Goal: Find specific page/section: Find specific page/section

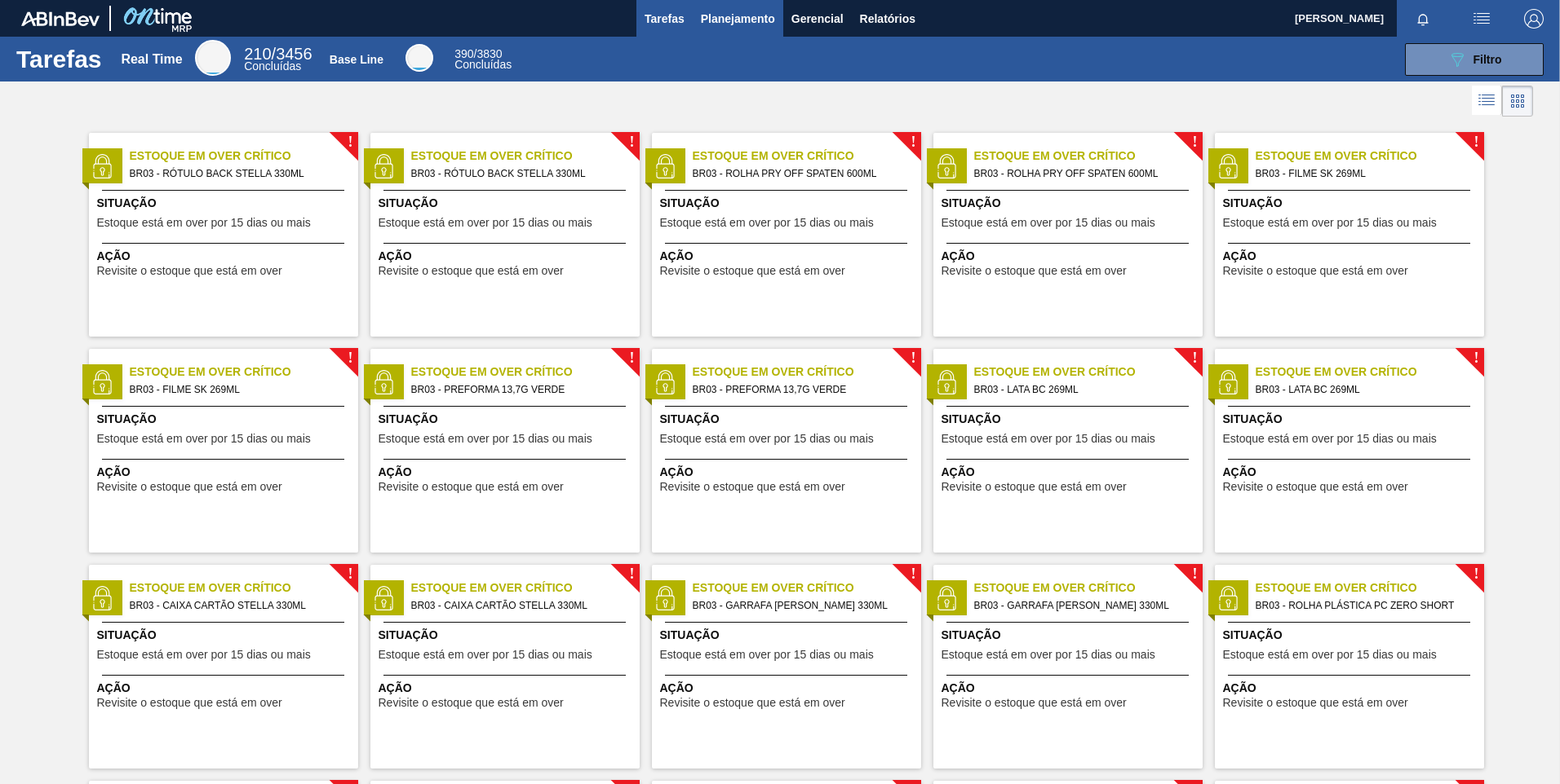
click at [718, 20] on span "Planejamento" at bounding box center [737, 19] width 74 height 20
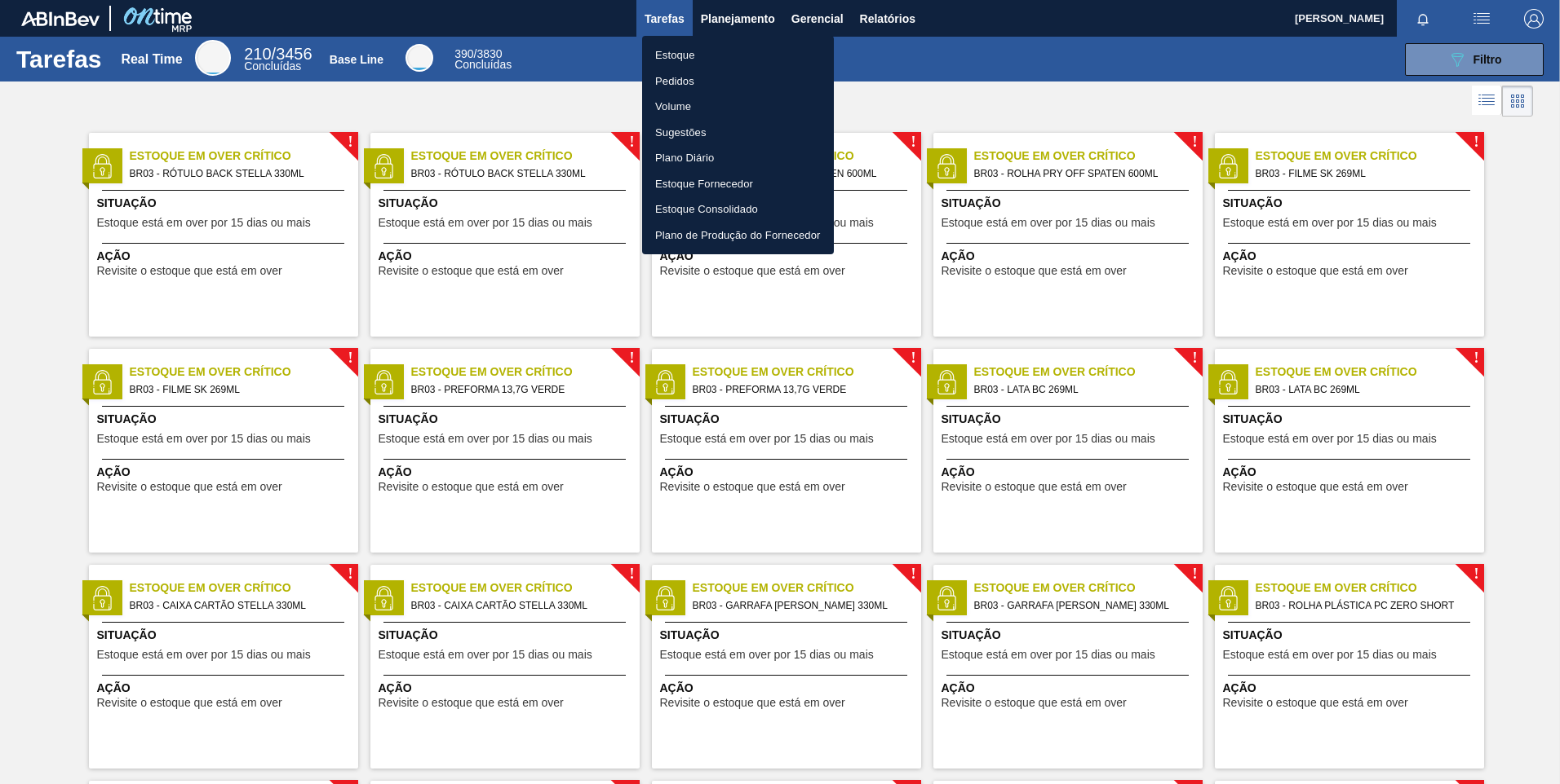
click at [683, 79] on li "Pedidos" at bounding box center [737, 82] width 192 height 27
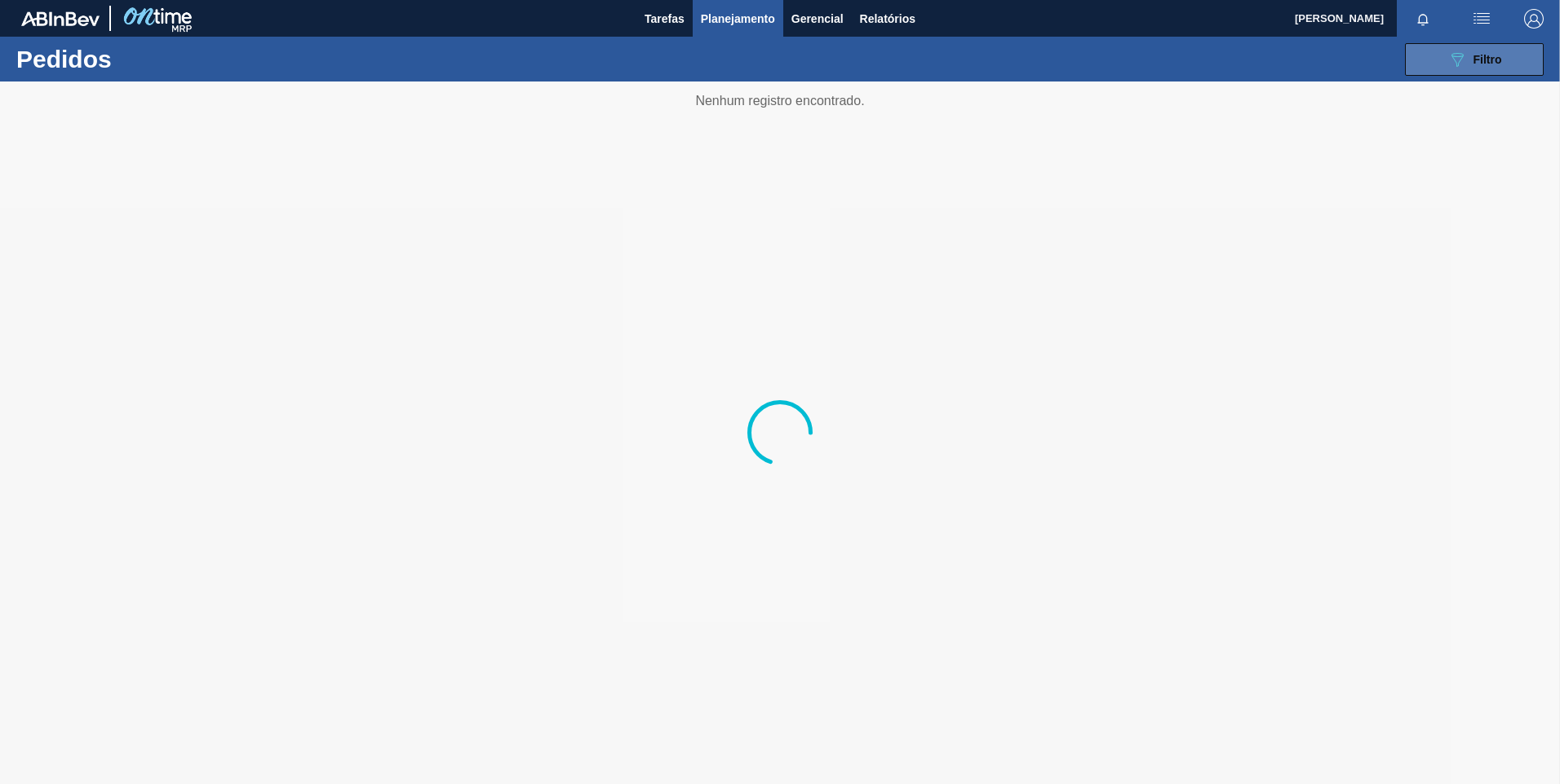
click at [1469, 60] on div "089F7B8B-B2A5-4AFE-B5C0-19BA573D28AC Filtro" at bounding box center [1474, 60] width 55 height 20
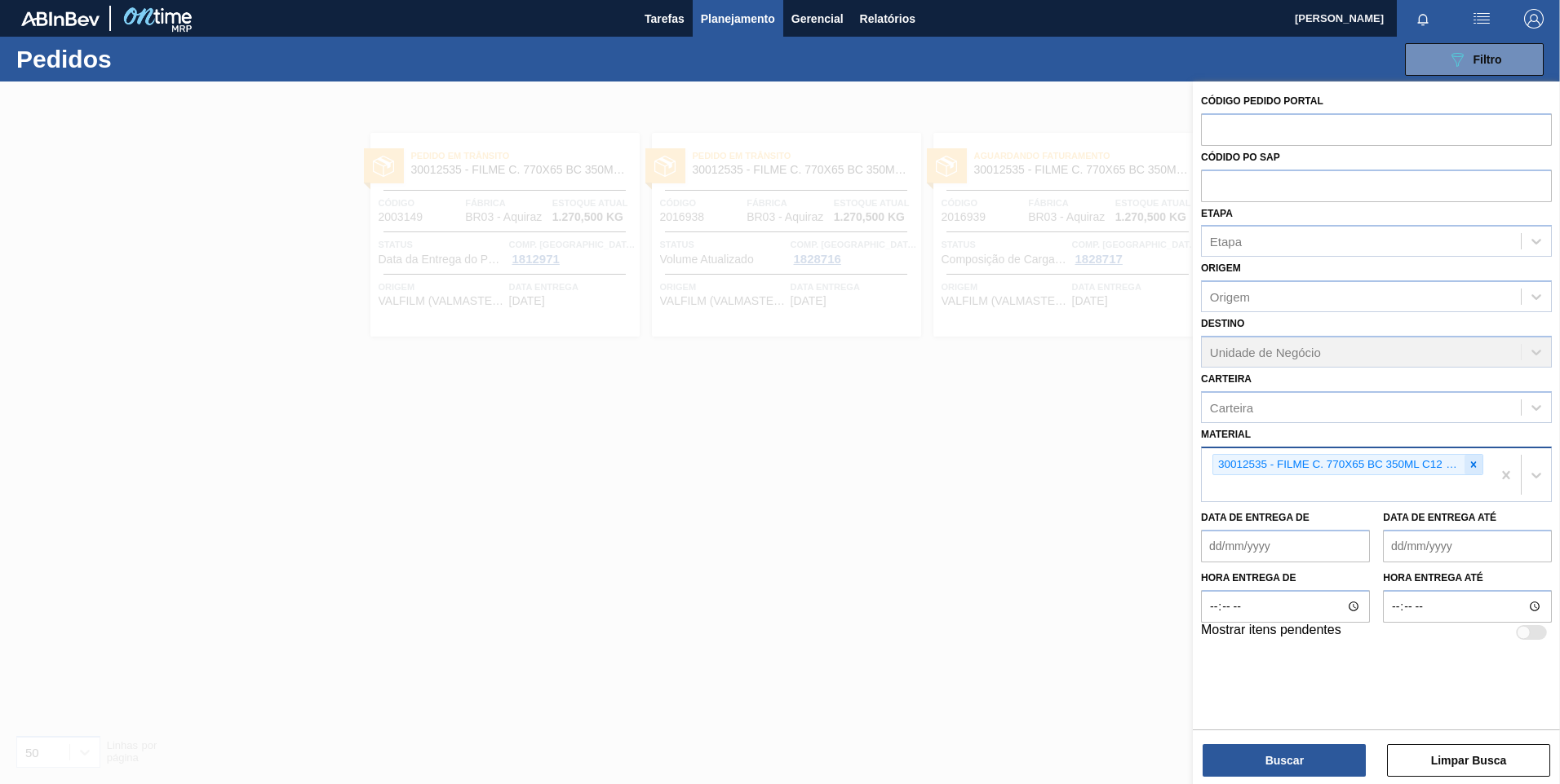
click at [1473, 463] on icon at bounding box center [1473, 465] width 12 height 12
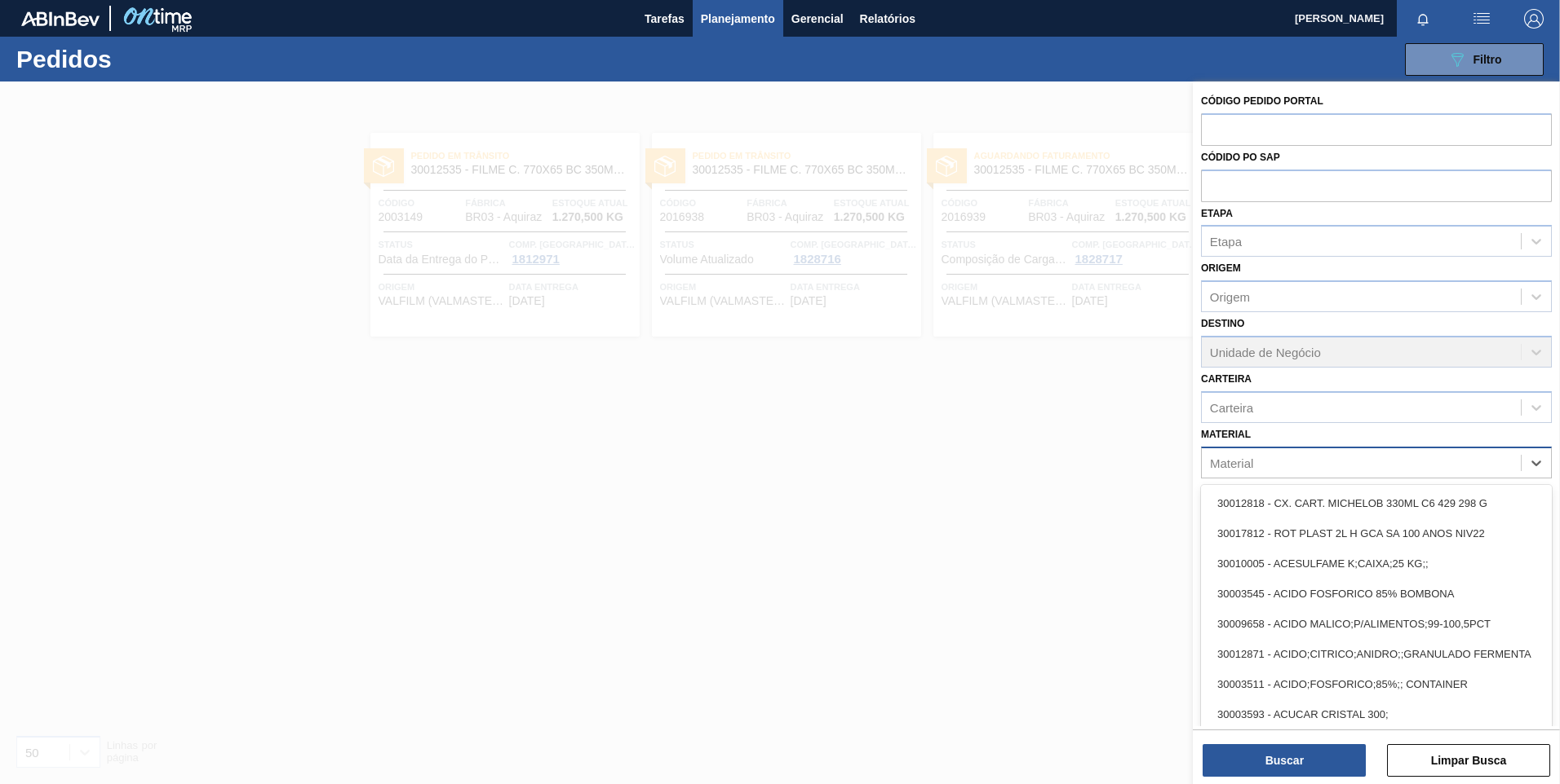
click at [1471, 457] on div "Material" at bounding box center [1361, 462] width 319 height 24
paste input "30003644"
type input "30003644"
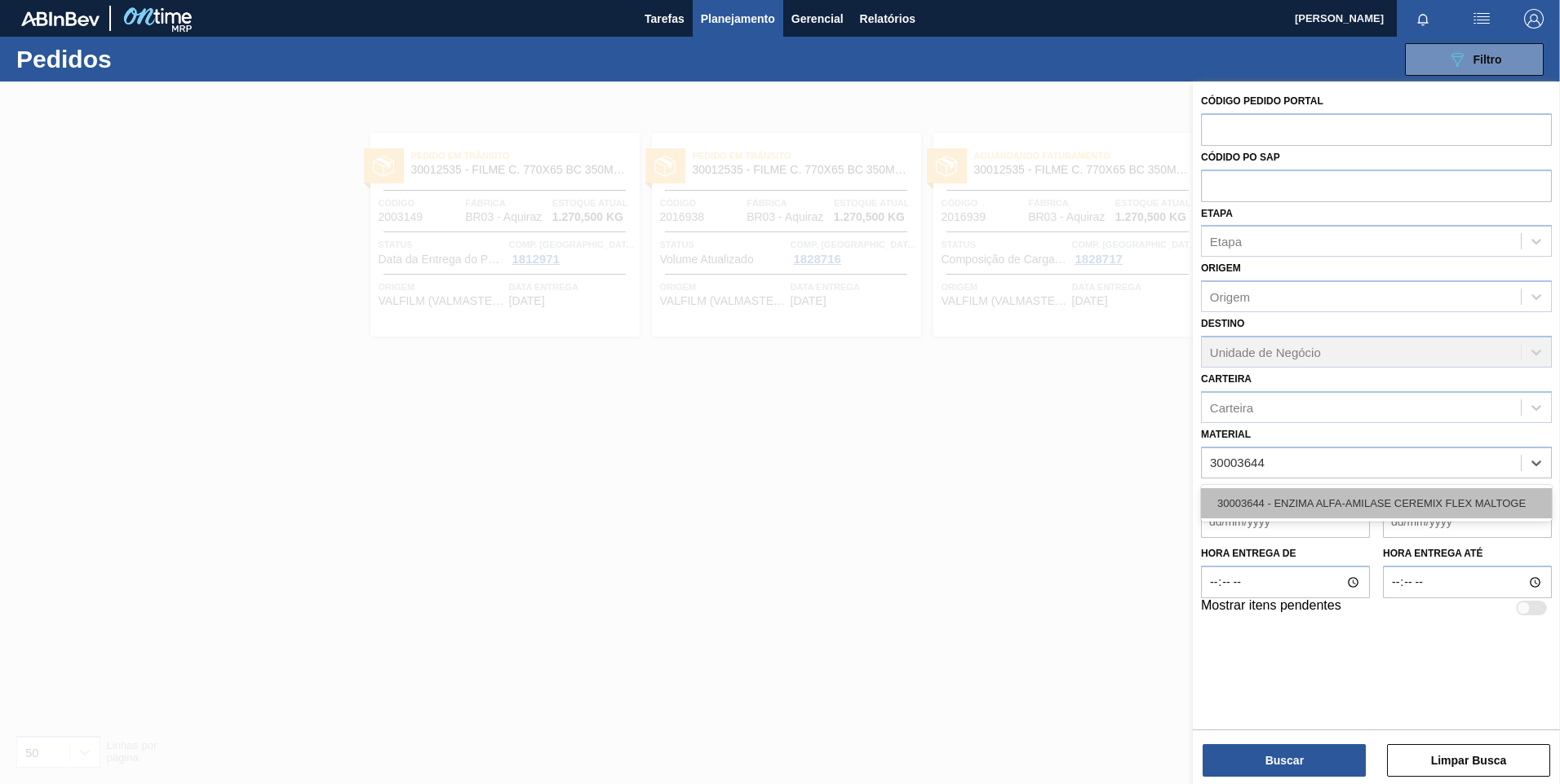
click at [1358, 495] on div "30003644 - ENZIMA ALFA-AMILASE CEREMIX FLEX MALTOGE" at bounding box center [1376, 503] width 350 height 30
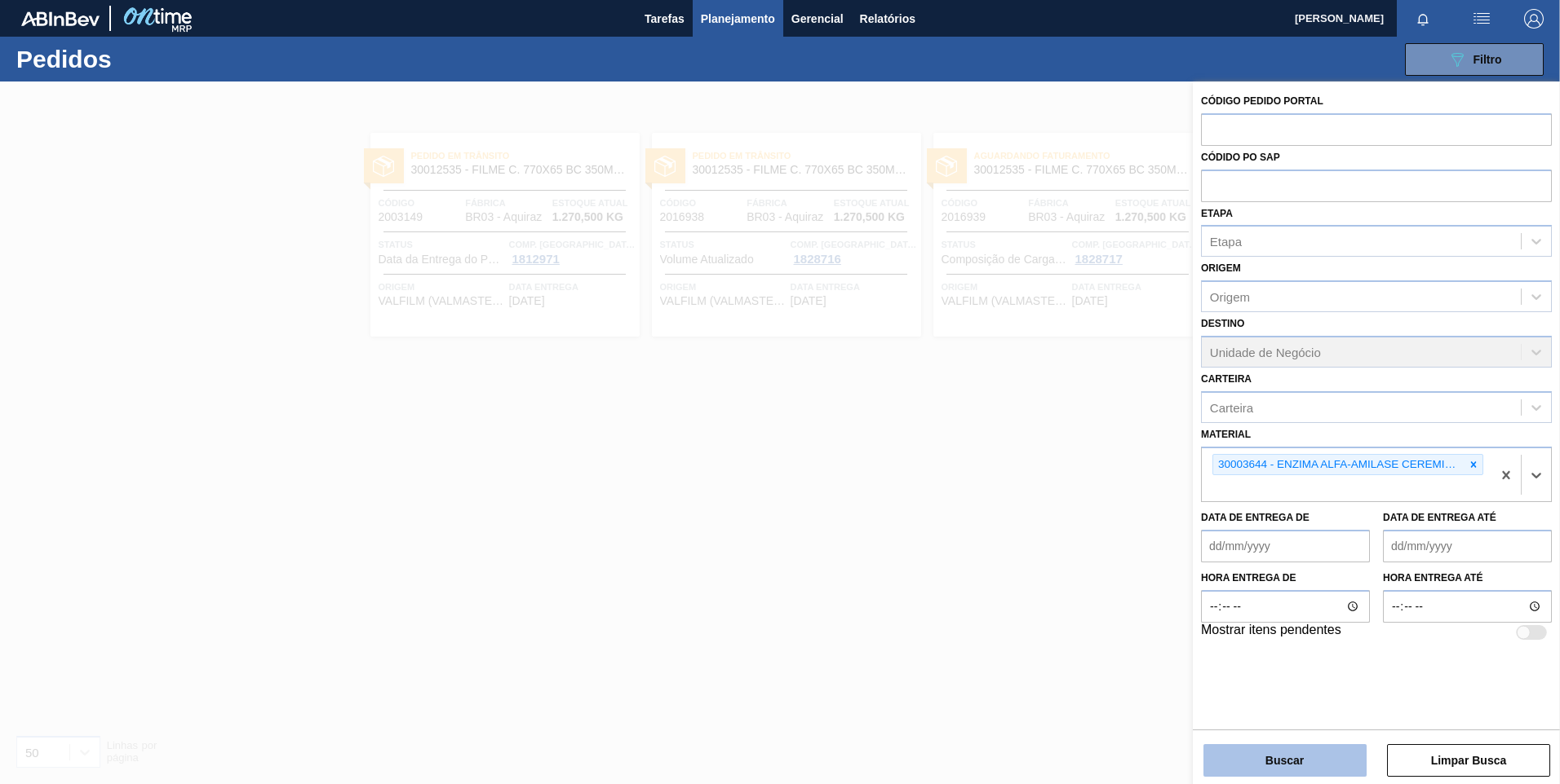
click at [1260, 750] on button "Buscar" at bounding box center [1284, 760] width 163 height 32
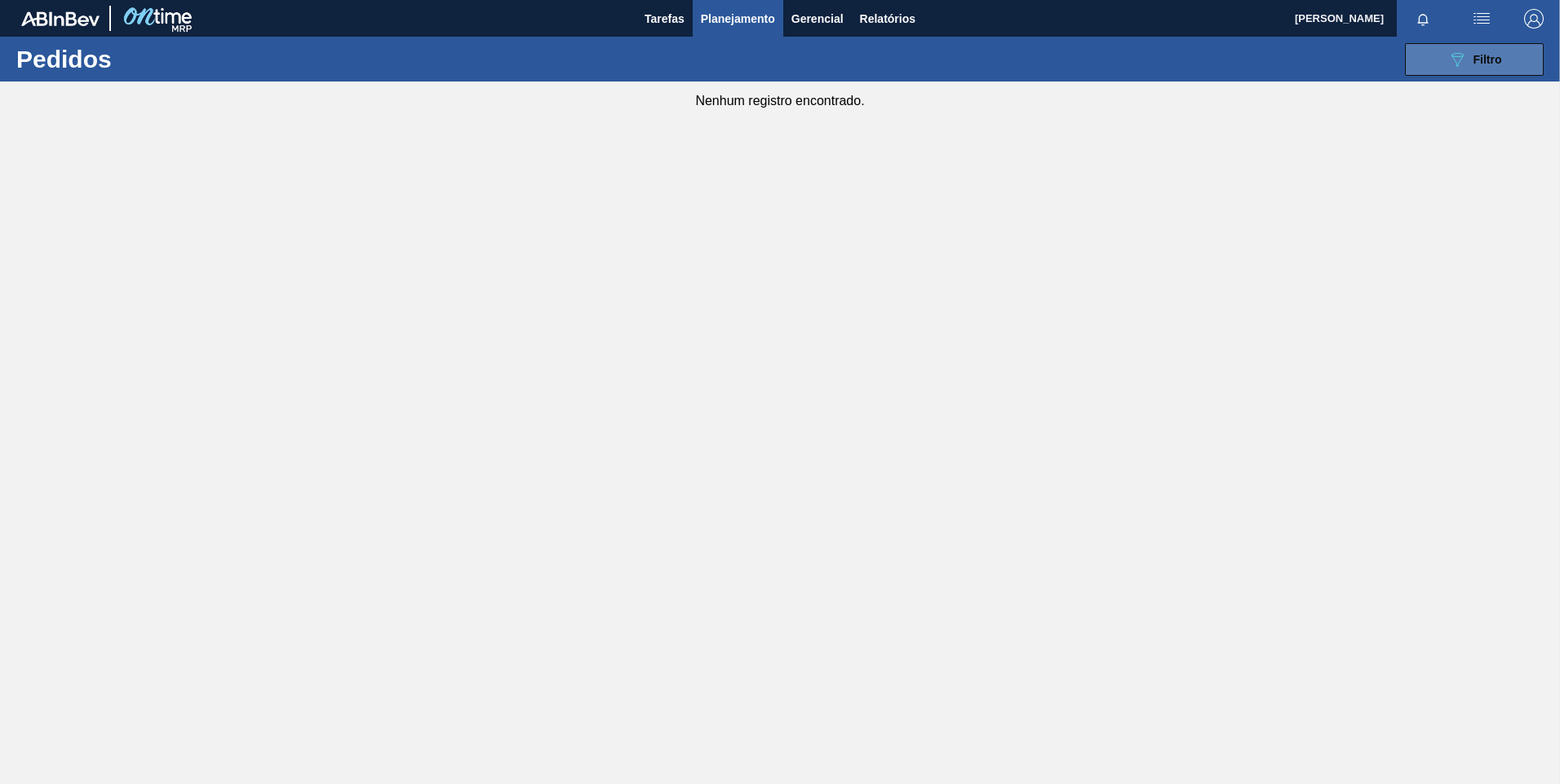
click at [1464, 69] on button "089F7B8B-B2A5-4AFE-B5C0-19BA573D28AC Filtro" at bounding box center [1473, 59] width 139 height 32
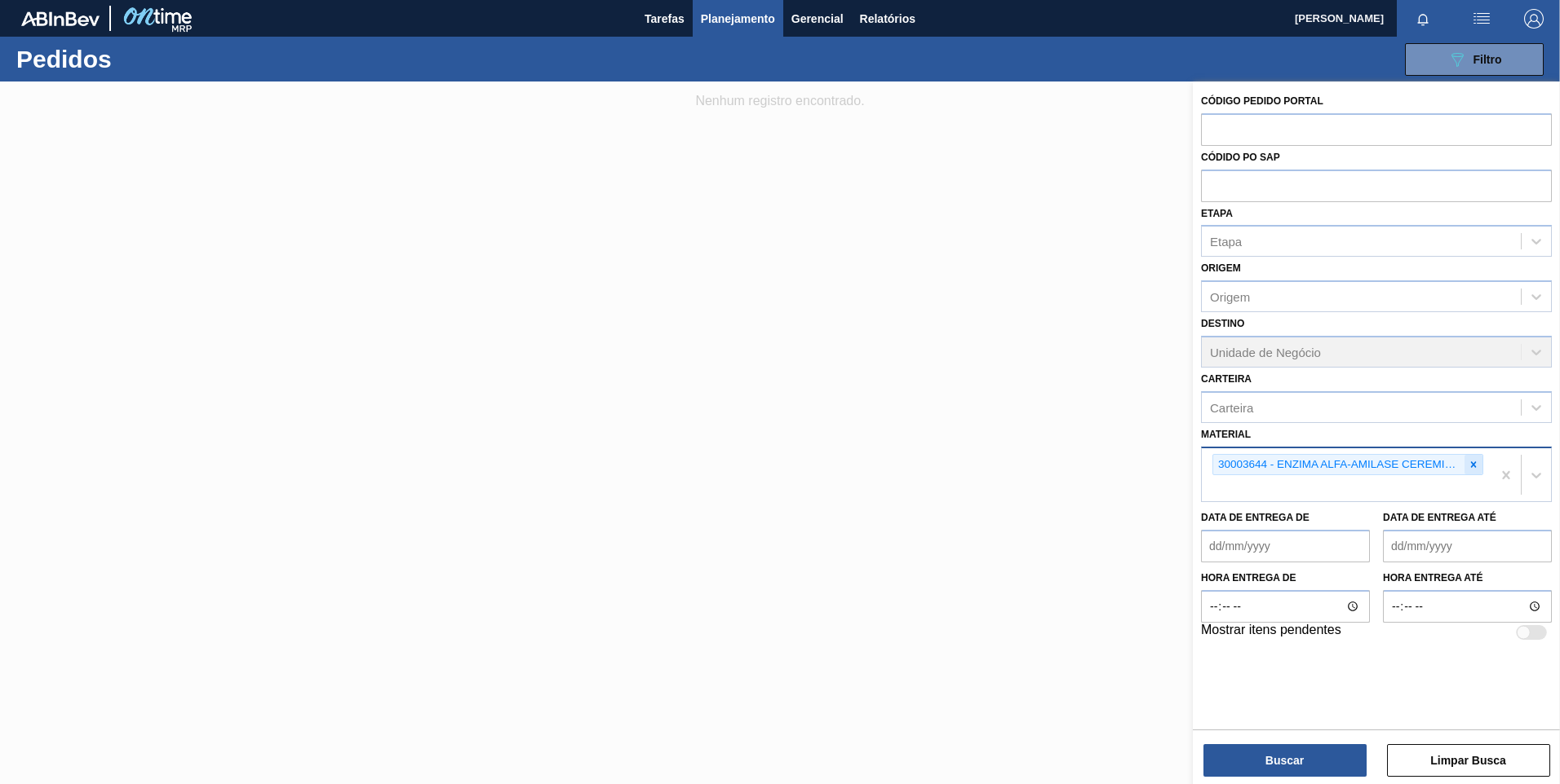
click at [1471, 469] on icon at bounding box center [1473, 465] width 12 height 12
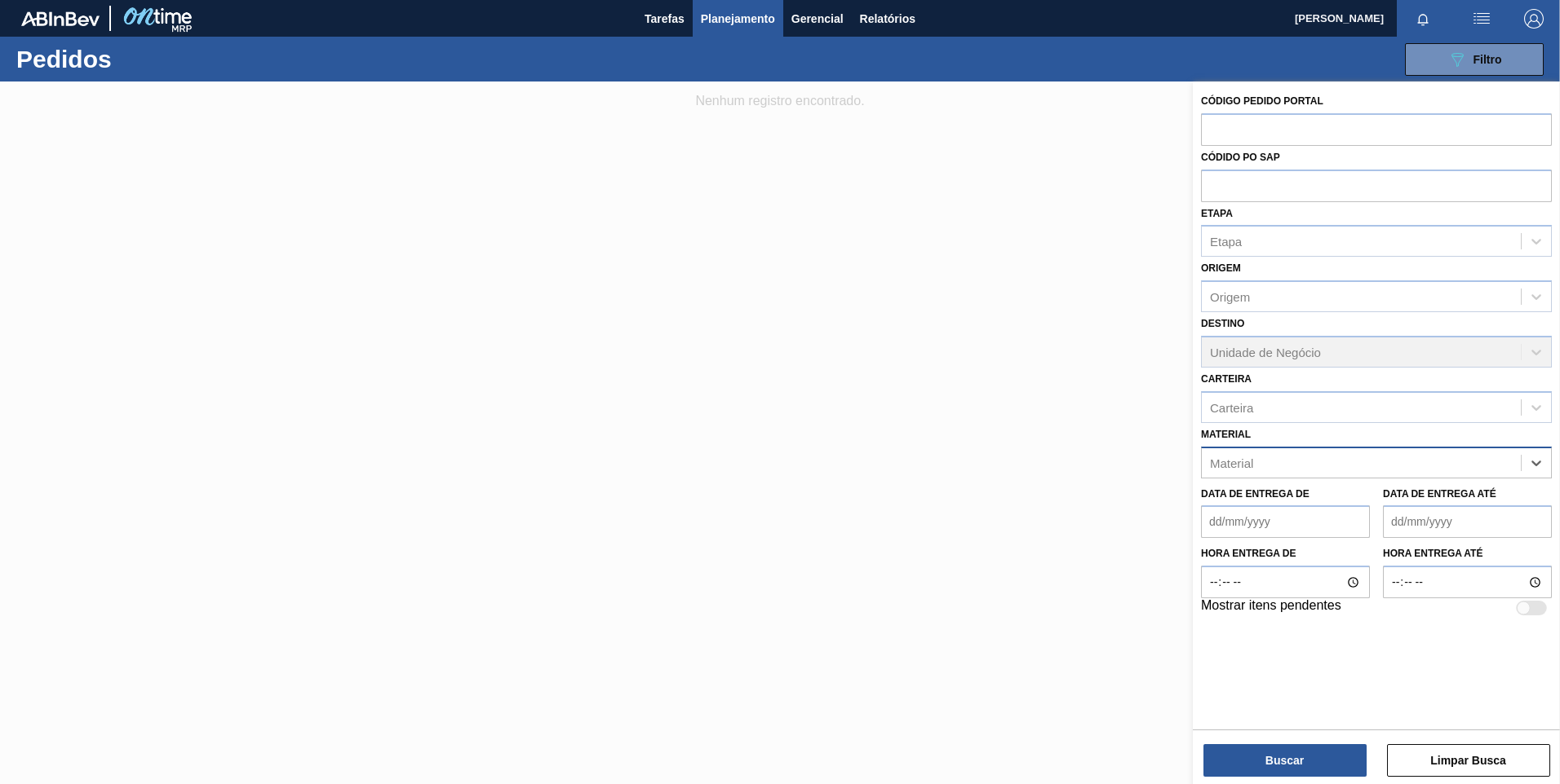
paste input "MASSA LIQ GAZ FENOMENO LOW"
type input "M"
paste input "30031248"
type input "30031248"
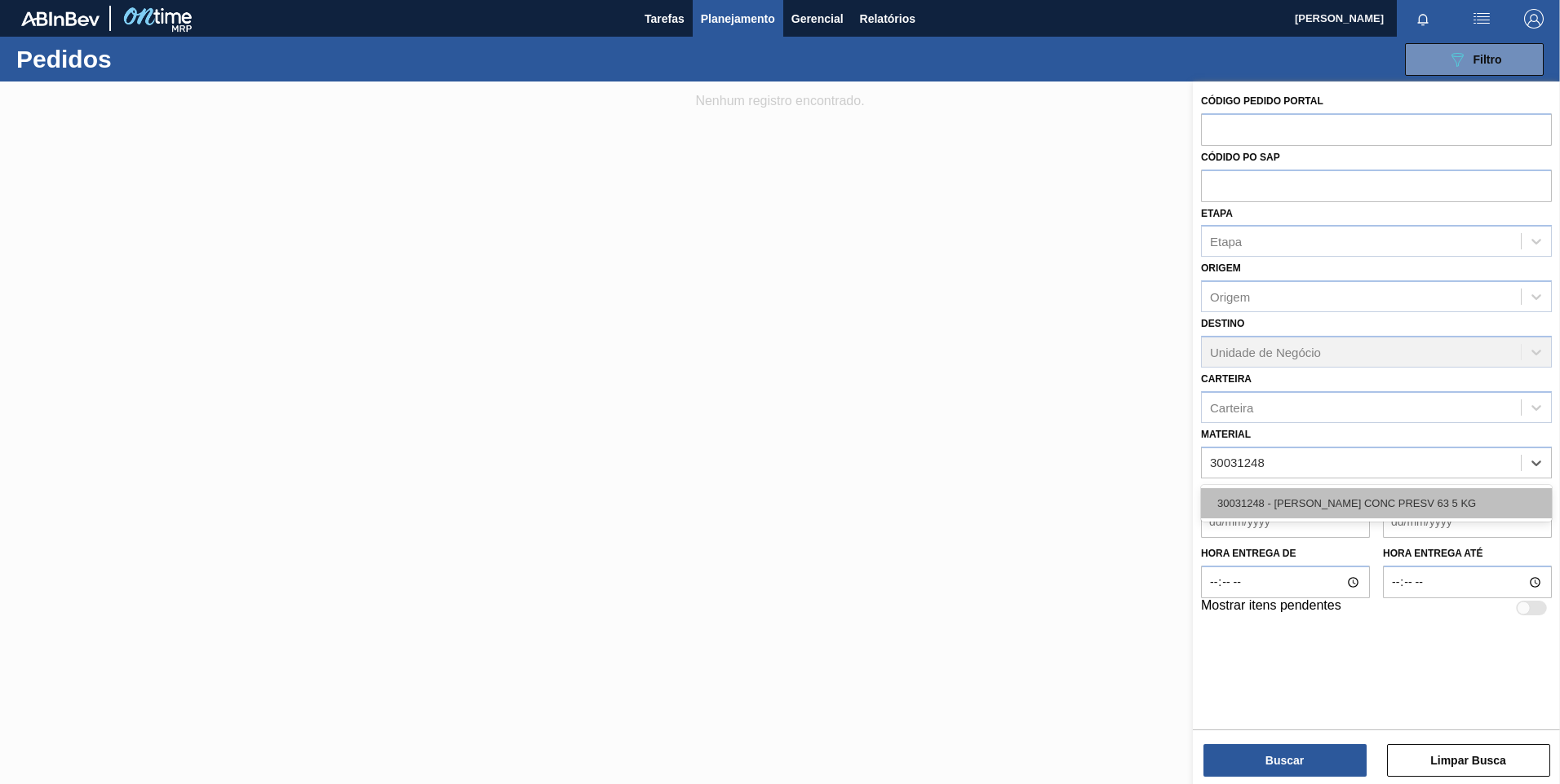
click at [1358, 496] on div "30031248 - [PERSON_NAME] CONC PRESV 63 5 KG" at bounding box center [1376, 503] width 350 height 30
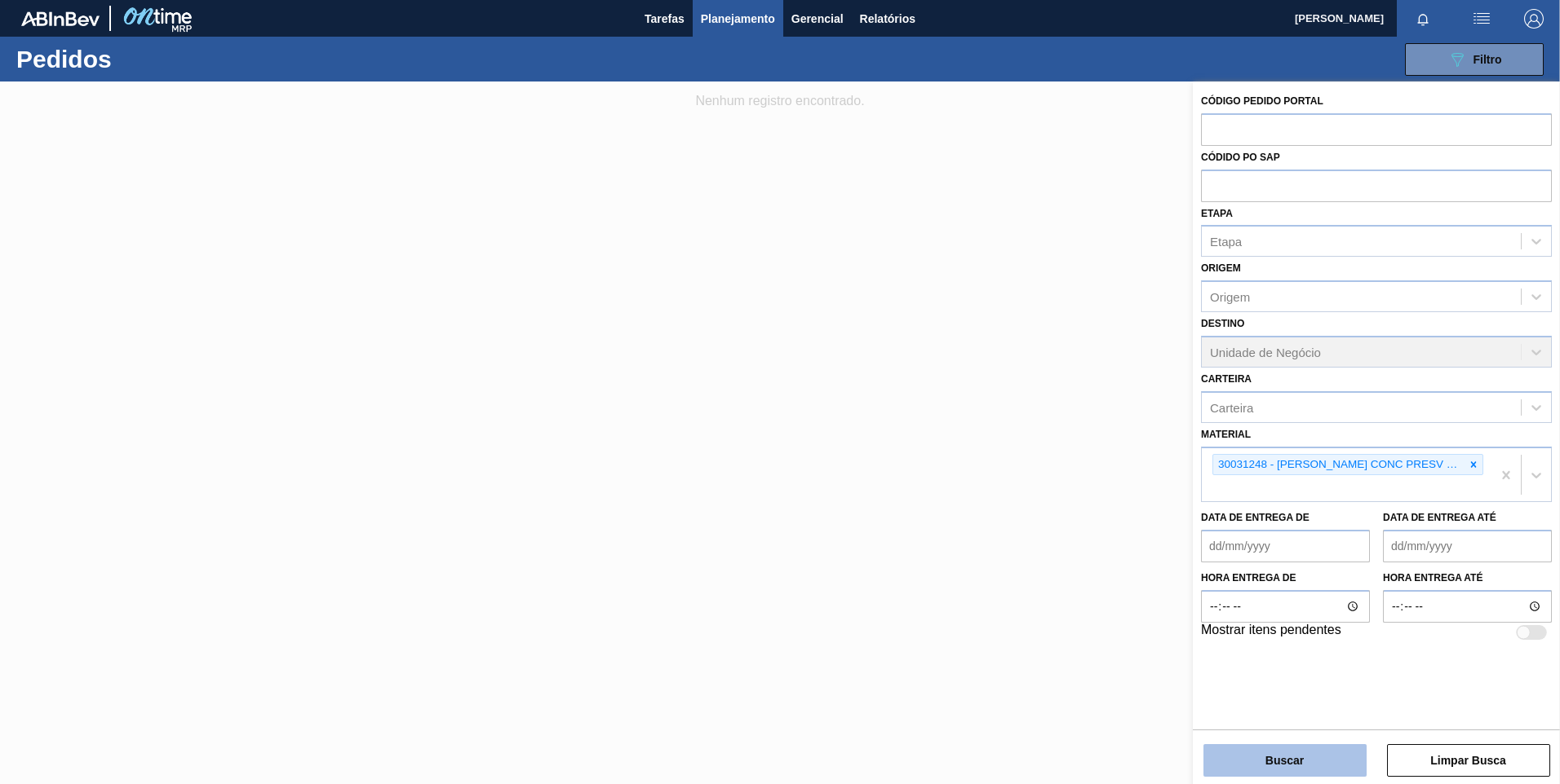
click at [1316, 753] on button "Buscar" at bounding box center [1284, 760] width 163 height 32
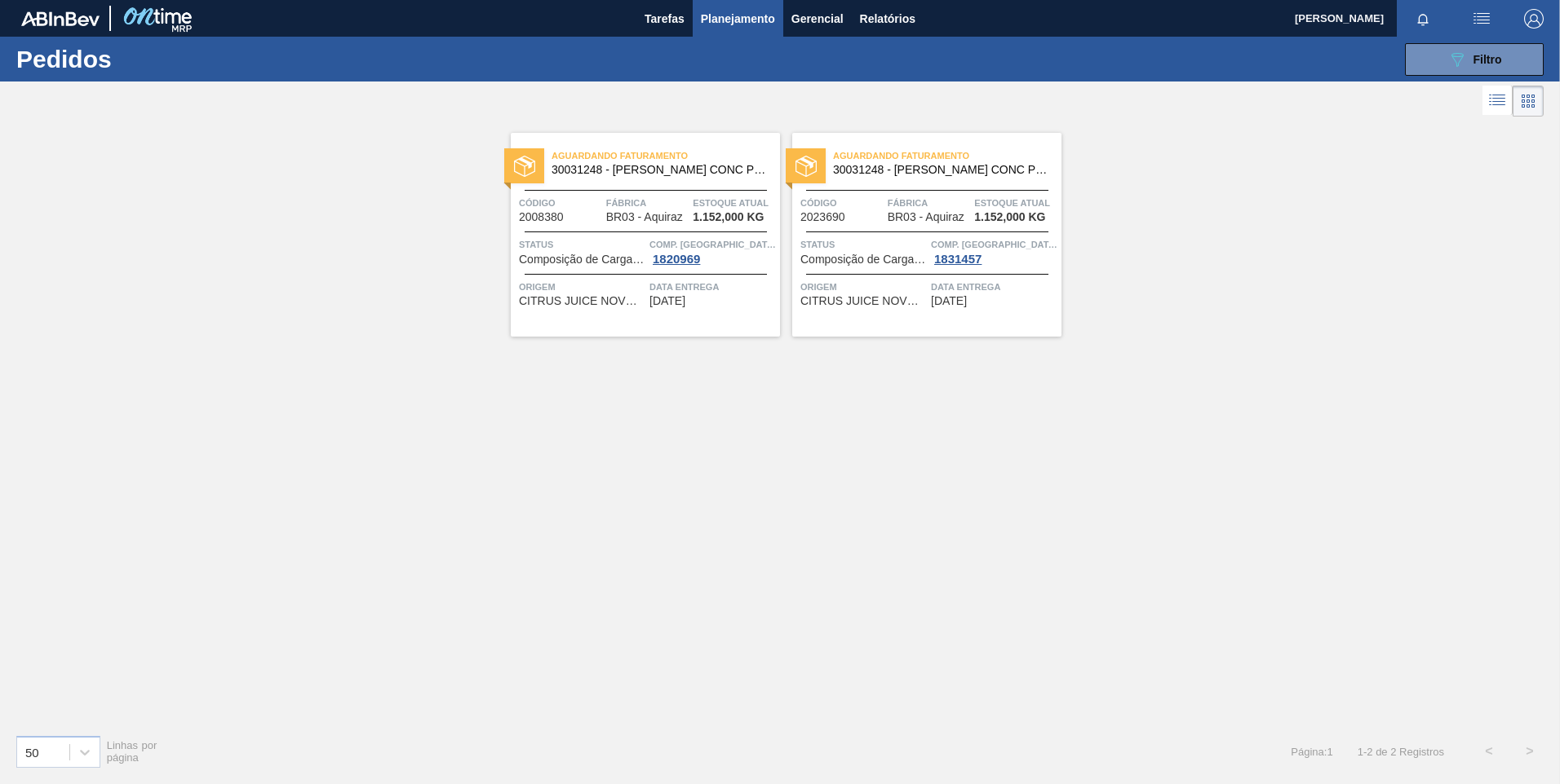
click at [520, 165] on img at bounding box center [525, 166] width 22 height 22
